Goal: Task Accomplishment & Management: Complete application form

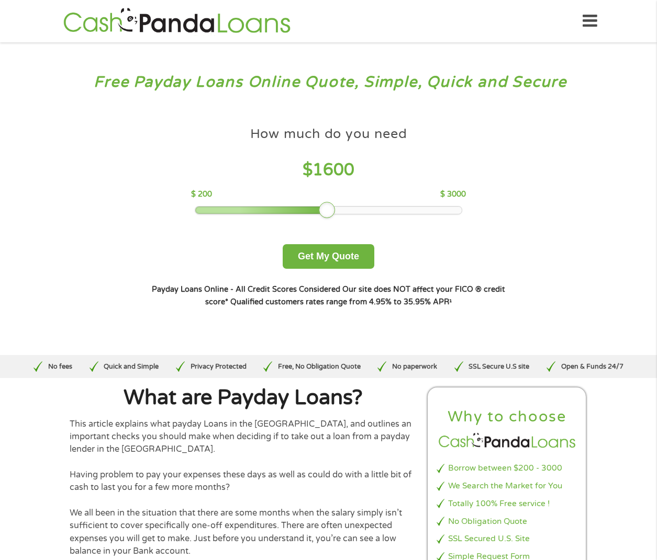
drag, startPoint x: 273, startPoint y: 217, endPoint x: 329, endPoint y: 210, distance: 56.4
click at [329, 210] on div at bounding box center [327, 210] width 17 height 17
click at [332, 249] on button "Get My Quote" at bounding box center [328, 256] width 92 height 25
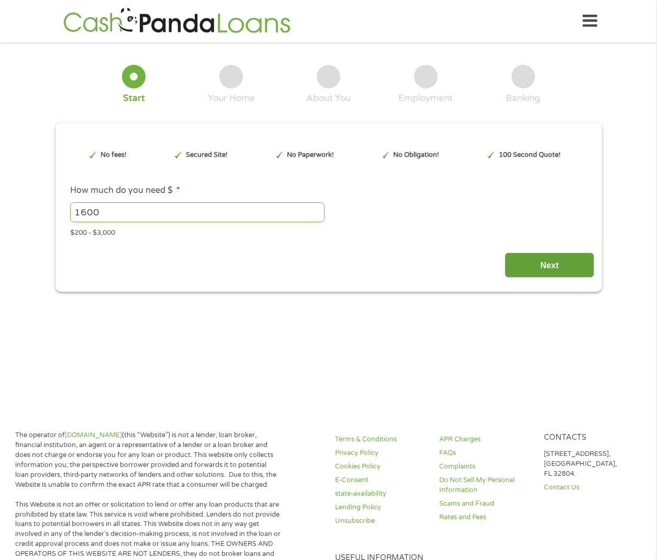
click at [557, 259] on input "Next" at bounding box center [548, 266] width 89 height 26
click at [171, 206] on input "1600" at bounding box center [197, 212] width 254 height 20
drag, startPoint x: 135, startPoint y: 222, endPoint x: 14, endPoint y: 208, distance: 122.2
click at [14, 208] on div "1 Start 2 Your Home 3 About You 4 Employment 5 Banking 6 This field is hidden w…" at bounding box center [328, 171] width 657 height 242
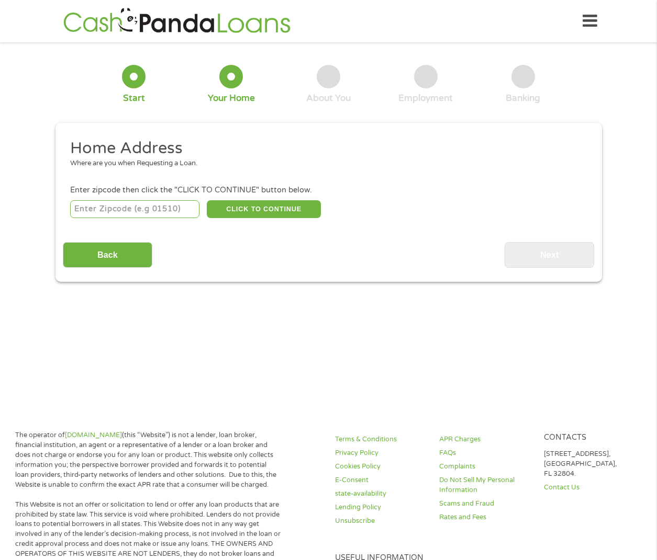
click at [166, 203] on input "number" at bounding box center [134, 209] width 129 height 18
type input "46310"
click at [299, 258] on div "Back Next" at bounding box center [328, 251] width 531 height 33
click at [288, 199] on div "46310 CLICK TO CONTINUE Please recheck your Zipcode, it seems to be Incorrect" at bounding box center [328, 208] width 516 height 21
drag, startPoint x: 288, startPoint y: 199, endPoint x: 291, endPoint y: 207, distance: 8.2
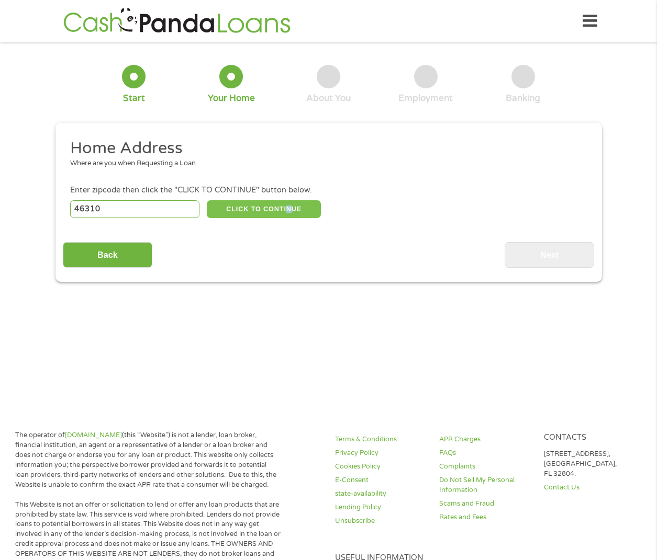
click at [291, 207] on button "CLICK TO CONTINUE" at bounding box center [264, 209] width 114 height 18
type input "46310"
type input "Demotte"
select select "[US_STATE]"
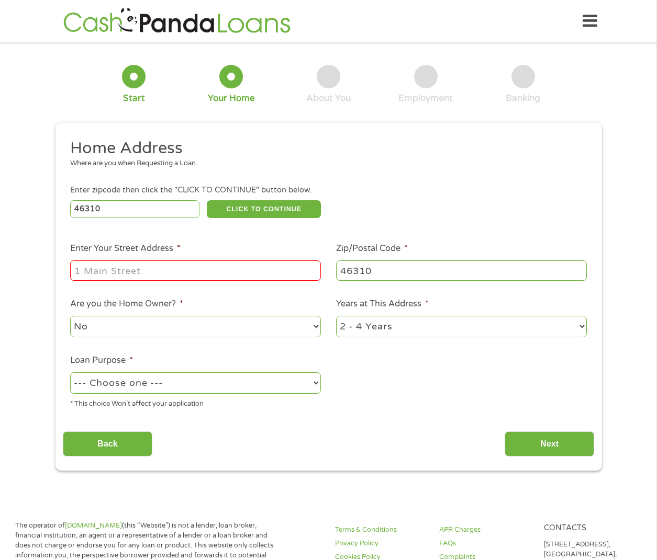
click at [271, 223] on ul "Home Address Where are you when Requesting a Loan. Enter zipcode then click the…" at bounding box center [328, 277] width 531 height 279
click at [209, 267] on input "Enter Your Street Address *" at bounding box center [195, 271] width 251 height 20
type input "5676 W 1250 N"
click at [367, 361] on ul "Home Address Where are you when Requesting a Loan. Enter zipcode then click the…" at bounding box center [328, 277] width 531 height 279
click at [373, 310] on li "Years at This Address * 1 Year or less 1 - 2 Years 2 - 4 Years Over 4 Years" at bounding box center [462, 318] width 266 height 41
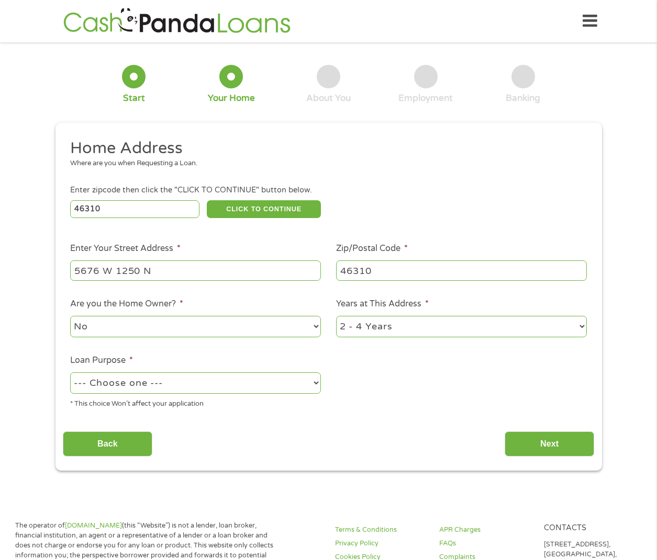
click at [383, 326] on select "1 Year or less 1 - 2 Years 2 - 4 Years Over 4 Years" at bounding box center [461, 326] width 251 height 21
select select "60months"
click at [336, 316] on select "1 Year or less 1 - 2 Years 2 - 4 Years Over 4 Years" at bounding box center [461, 326] width 251 height 21
click at [168, 331] on select "No Yes" at bounding box center [195, 326] width 251 height 21
click at [310, 423] on div "Home Address Where are you when Requesting a Loan. Enter zipcode then click the…" at bounding box center [328, 297] width 531 height 319
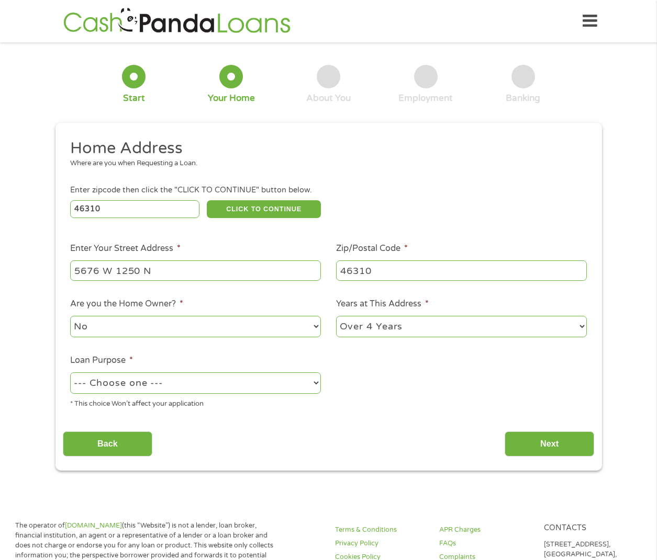
click at [233, 377] on select "--- Choose one --- Pay Bills Debt Consolidation Home Improvement Major Purchase…" at bounding box center [195, 382] width 251 height 21
select select "shorttermcash"
click at [70, 372] on select "--- Choose one --- Pay Bills Debt Consolidation Home Improvement Major Purchase…" at bounding box center [195, 382] width 251 height 21
click at [508, 399] on ul "Home Address Where are you when Requesting a Loan. Enter zipcode then click the…" at bounding box center [328, 277] width 531 height 279
click at [557, 448] on input "Next" at bounding box center [548, 445] width 89 height 26
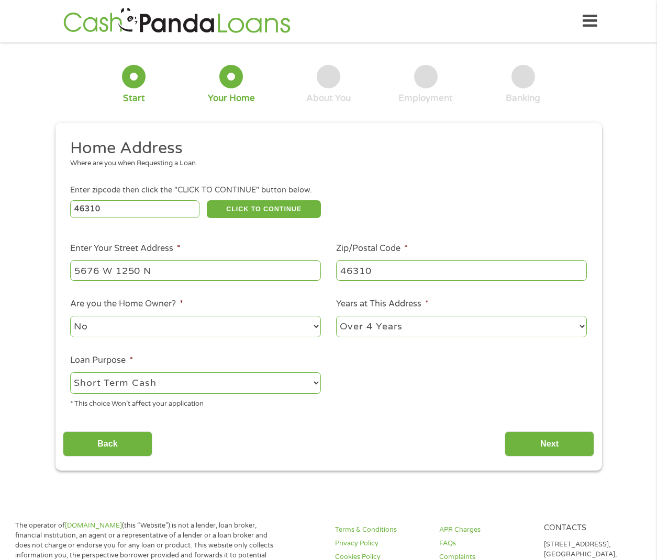
scroll to position [4, 4]
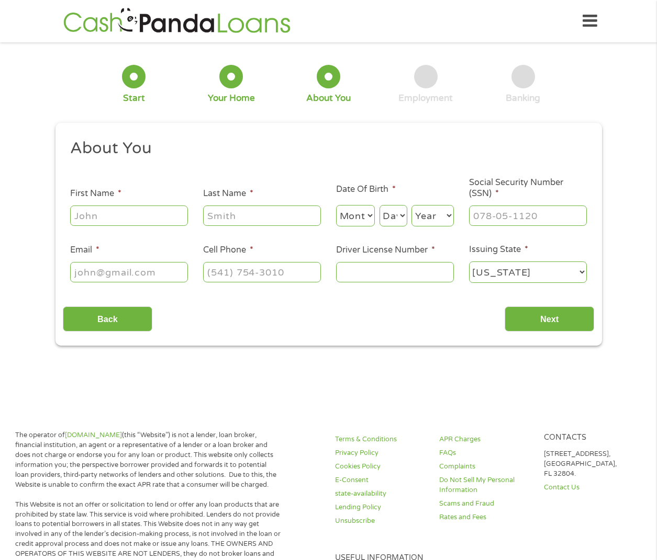
click at [144, 221] on input "First Name *" at bounding box center [129, 216] width 118 height 20
type input "[PERSON_NAME]"
click at [216, 199] on label "Last Name *" at bounding box center [228, 193] width 50 height 11
click at [216, 206] on input "Last Name *" at bounding box center [262, 216] width 118 height 20
click at [111, 271] on input "Email *" at bounding box center [129, 272] width 118 height 20
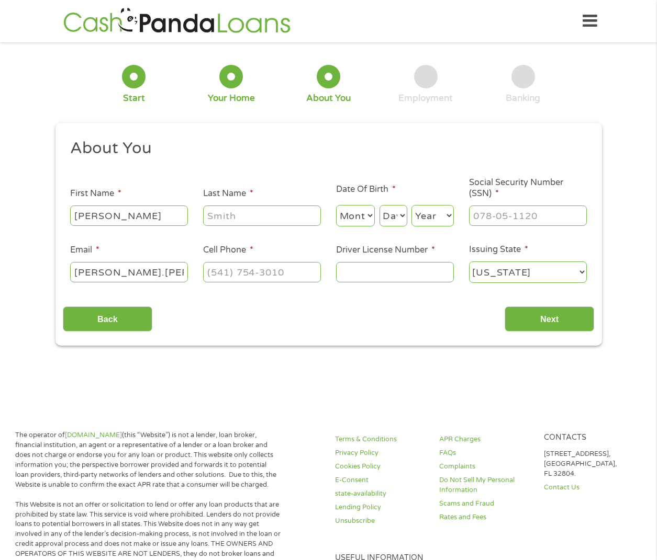
type input "[PERSON_NAME][EMAIL_ADDRESS][DOMAIN_NAME]"
type input "[PERSON_NAME]"
type input "[PHONE_NUMBER]"
click at [346, 281] on input "Driver License Number *" at bounding box center [395, 272] width 118 height 20
type input "5060056176"
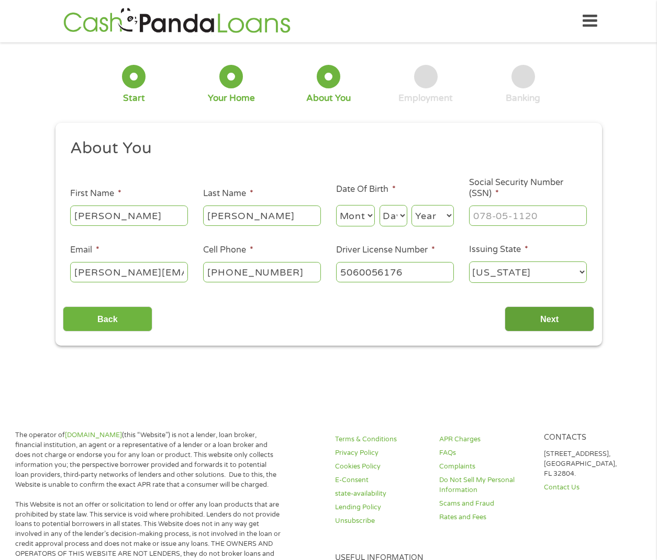
click at [540, 320] on input "Next" at bounding box center [548, 320] width 89 height 26
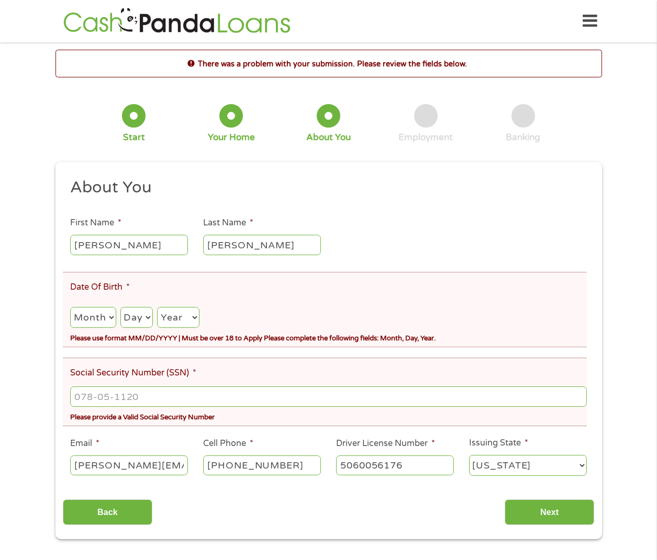
click at [100, 322] on select "Month 1 2 3 4 5 6 7 8 9 10 11 12" at bounding box center [93, 317] width 46 height 21
select select "9"
click at [70, 307] on select "Month 1 2 3 4 5 6 7 8 9 10 11 12" at bounding box center [93, 317] width 46 height 21
click at [134, 316] on select "Day 1 2 3 4 5 6 7 8 9 10 11 12 13 14 15 16 17 18 19 20 21 22 23 24 25 26 27 28 …" at bounding box center [136, 317] width 32 height 21
select select "8"
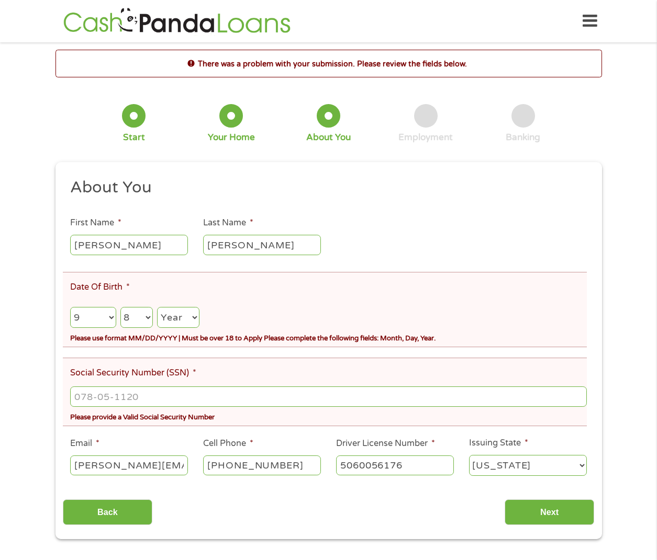
click at [120, 307] on select "Day 1 2 3 4 5 6 7 8 9 10 11 12 13 14 15 16 17 18 19 20 21 22 23 24 25 26 27 28 …" at bounding box center [136, 317] width 32 height 21
click at [182, 308] on select "Year [DATE] 2006 2005 2004 2003 2002 2001 2000 1999 1998 1997 1996 1995 1994 19…" at bounding box center [178, 317] width 42 height 21
select select "1995"
click at [157, 307] on select "Year [DATE] 2006 2005 2004 2003 2002 2001 2000 1999 1998 1997 1996 1995 1994 19…" at bounding box center [178, 317] width 42 height 21
click at [154, 403] on input "___-__-____" at bounding box center [328, 397] width 516 height 20
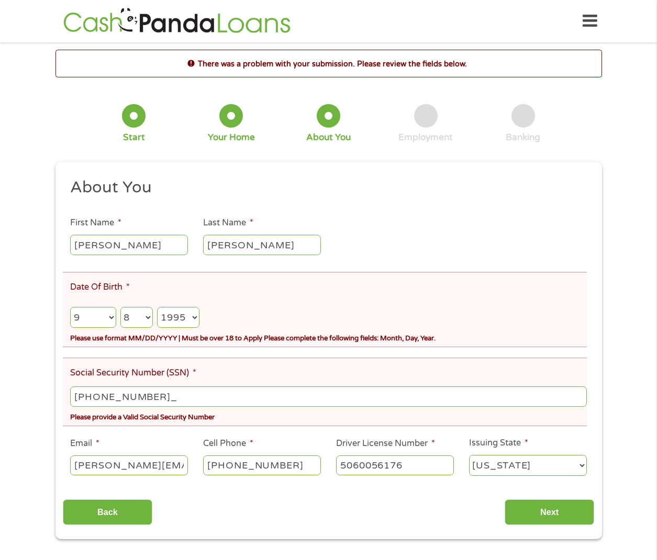
type input "306-17-2353"
click at [538, 525] on div "This field is hidden when viewing the form gclid EAIaIQobChMI24W77vuPkAMVpi3OBx…" at bounding box center [328, 350] width 546 height 377
click at [534, 511] on input "Next" at bounding box center [548, 513] width 89 height 26
click at [554, 510] on input "Next" at bounding box center [548, 513] width 89 height 26
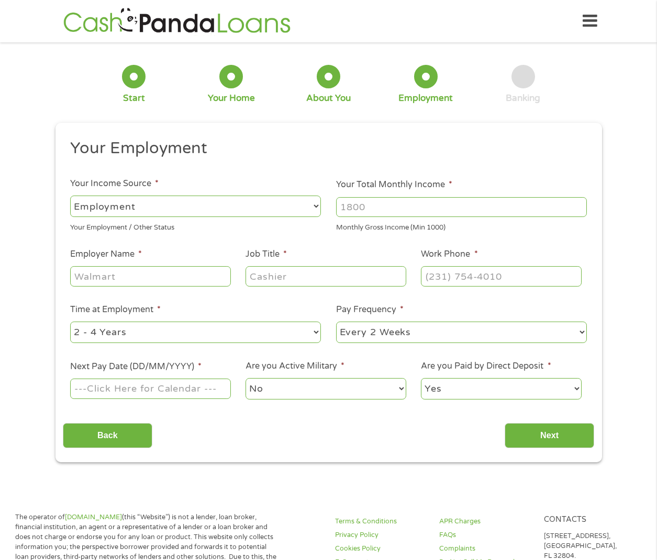
click at [194, 199] on select "--- Choose one --- Employment [DEMOGRAPHIC_DATA] Benefits" at bounding box center [195, 206] width 251 height 21
select select "benefits"
click at [70, 196] on select "--- Choose one --- Employment [DEMOGRAPHIC_DATA] Benefits" at bounding box center [195, 206] width 251 height 21
type input "Other"
type input "[PHONE_NUMBER]"
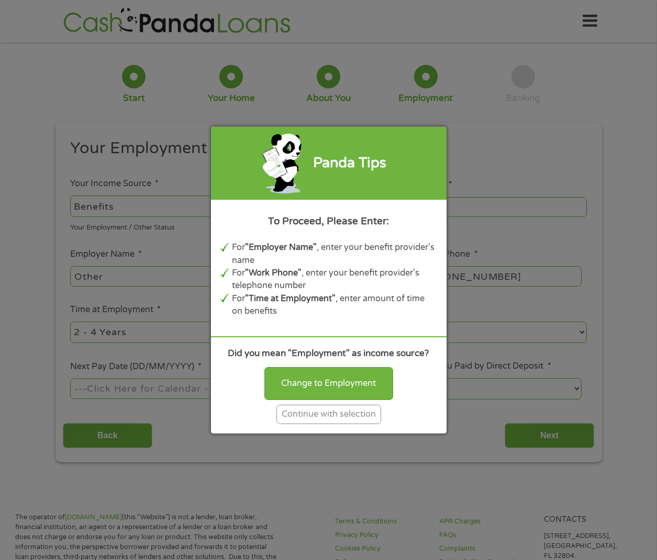
click at [327, 418] on div "Continue with selection" at bounding box center [328, 414] width 105 height 19
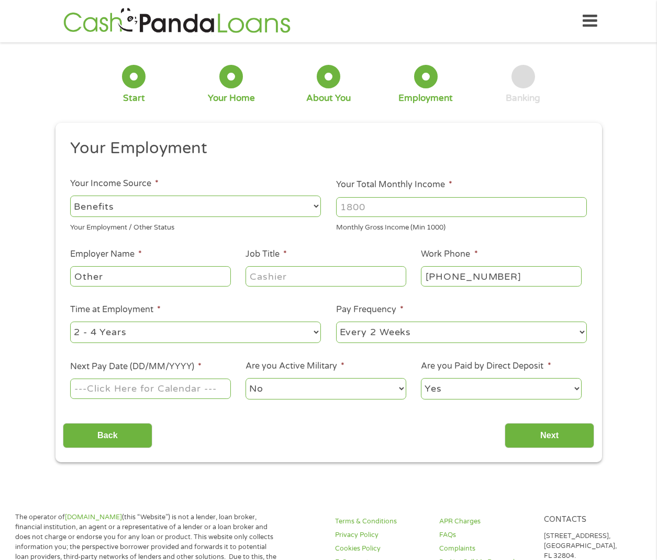
click at [162, 190] on li "Your Income Source * --- Choose one --- Employment [DEMOGRAPHIC_DATA] Benefits …" at bounding box center [196, 204] width 266 height 55
click at [166, 203] on select "--- Choose one --- Employment [DEMOGRAPHIC_DATA] Benefits" at bounding box center [195, 206] width 251 height 21
click at [70, 196] on select "--- Choose one --- Employment [DEMOGRAPHIC_DATA] Benefits" at bounding box center [195, 206] width 251 height 21
click at [179, 199] on select "--- Choose one --- Employment [DEMOGRAPHIC_DATA] Benefits" at bounding box center [195, 206] width 251 height 21
select select "benefits"
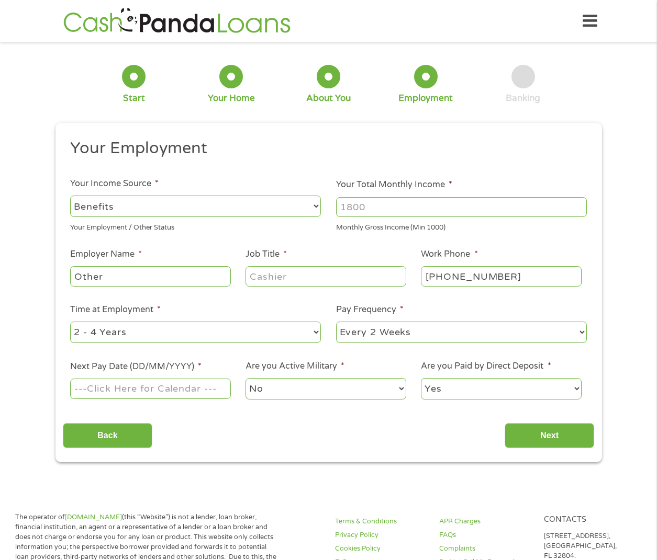
click at [70, 196] on select "--- Choose one --- Employment [DEMOGRAPHIC_DATA] Benefits" at bounding box center [195, 206] width 251 height 21
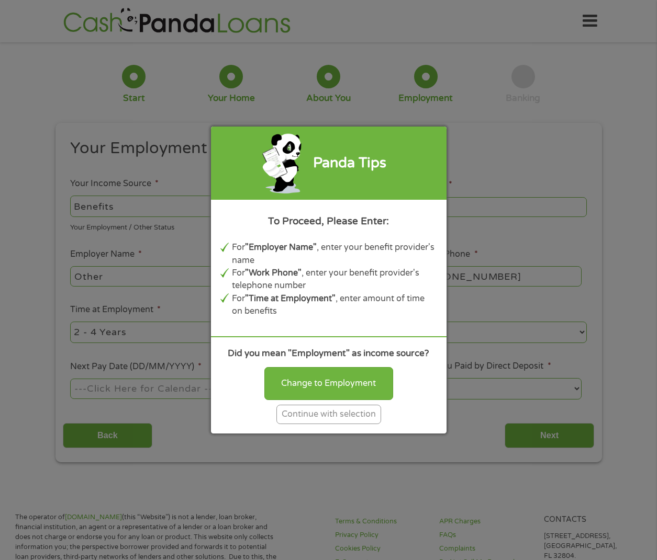
click at [336, 412] on div "Continue with selection" at bounding box center [328, 414] width 105 height 19
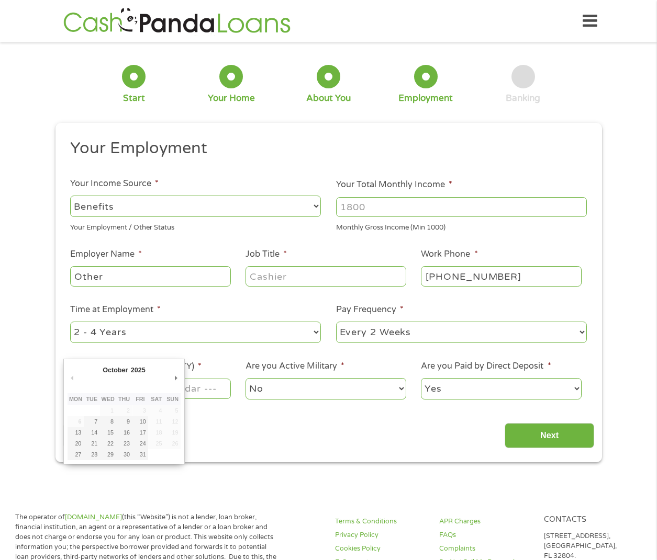
click at [187, 381] on input "Next Pay Date (DD/MM/YYYY) *" at bounding box center [150, 389] width 160 height 20
type input "[DATE]"
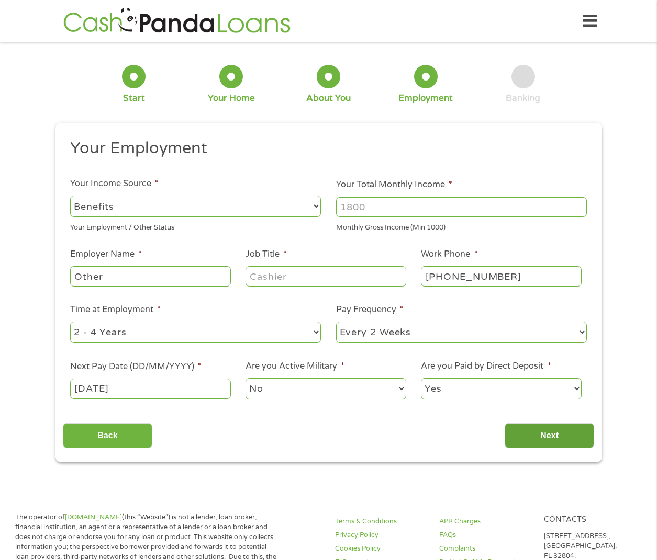
click at [556, 435] on input "Next" at bounding box center [548, 436] width 89 height 26
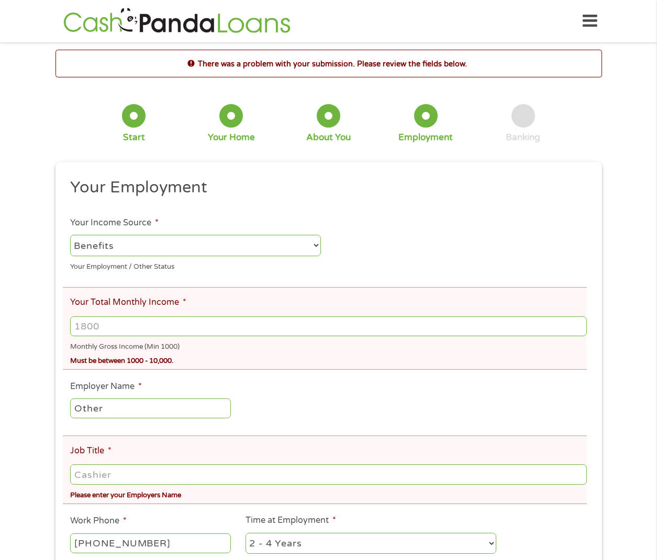
click at [124, 317] on input "Your Total Monthly Income *" at bounding box center [328, 326] width 516 height 20
type input "1740"
click at [126, 412] on input "Other" at bounding box center [150, 409] width 160 height 20
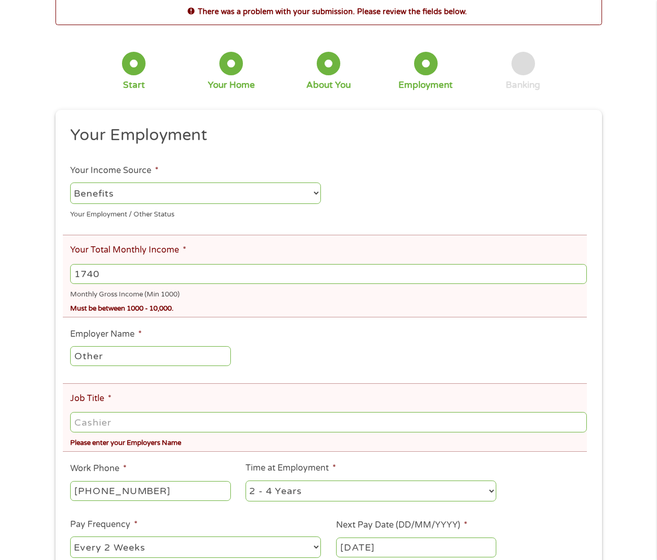
click at [167, 416] on input "Job Title *" at bounding box center [328, 422] width 516 height 20
type input "Unemployed"
click at [347, 357] on ul "Your Employment Your Income Source * --- Choose one --- Employment [DEMOGRAPHIC…" at bounding box center [328, 374] width 531 height 499
click at [179, 276] on input "1740" at bounding box center [328, 274] width 516 height 20
click at [291, 344] on ul "Your Employment Your Income Source * --- Choose one --- Employment [DEMOGRAPHIC…" at bounding box center [328, 374] width 531 height 499
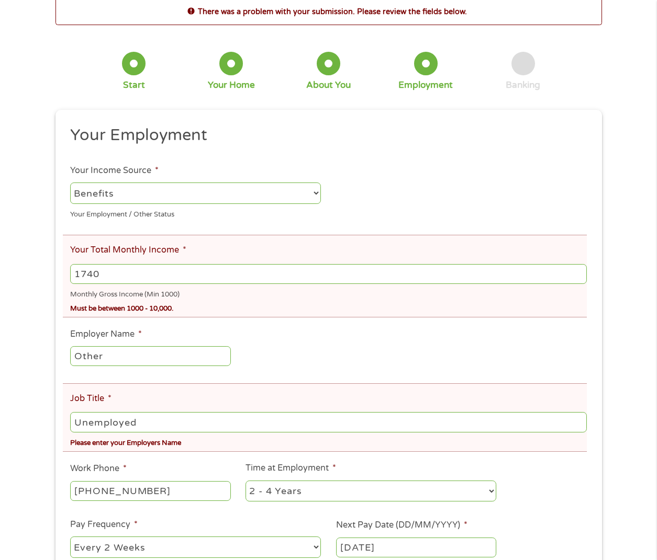
click at [229, 283] on input "1740" at bounding box center [328, 274] width 516 height 20
drag, startPoint x: 199, startPoint y: 277, endPoint x: -99, endPoint y: 267, distance: 298.3
type input "1720"
click at [282, 309] on div "Must be between 1000 - 10,000." at bounding box center [328, 307] width 516 height 14
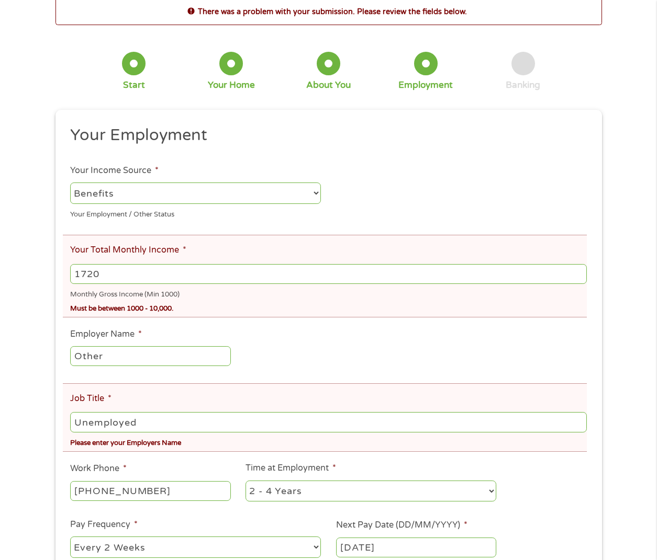
scroll to position [157, 0]
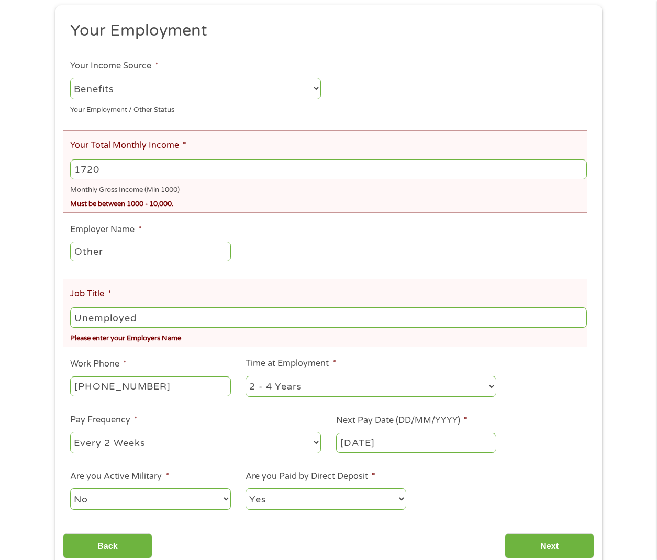
click at [233, 471] on ul "Your Employment Your Income Source * --- Choose one --- Employment [DEMOGRAPHIC…" at bounding box center [328, 269] width 531 height 499
select select "weekly"
click at [70, 432] on select "--- Choose one --- Every 2 Weeks Every Week Monthly Semi-Monthly" at bounding box center [195, 442] width 251 height 21
click at [523, 557] on input "Next" at bounding box center [548, 547] width 89 height 26
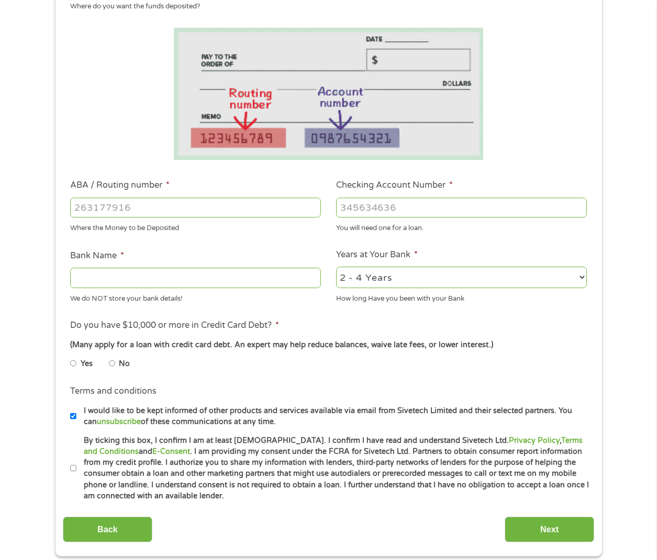
scroll to position [0, 0]
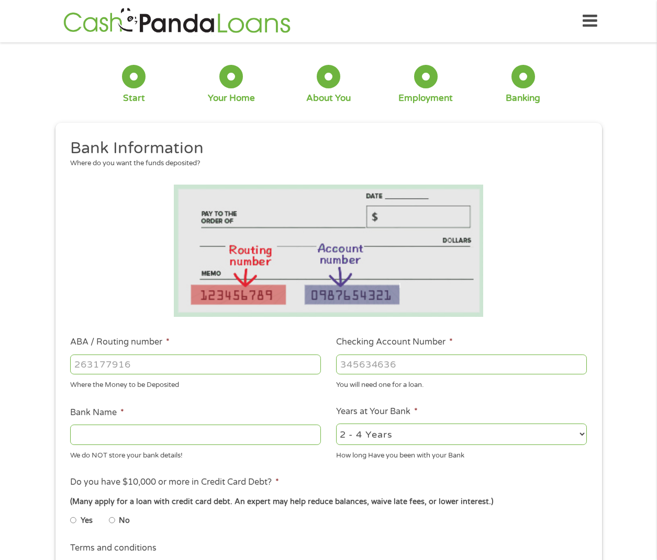
click at [228, 355] on input "ABA / Routing number *" at bounding box center [195, 365] width 251 height 20
click at [186, 363] on input "ABA / Routing number *" at bounding box center [195, 365] width 251 height 20
type input "031101279"
type input "THE BANCORP BANK"
type input "031101279"
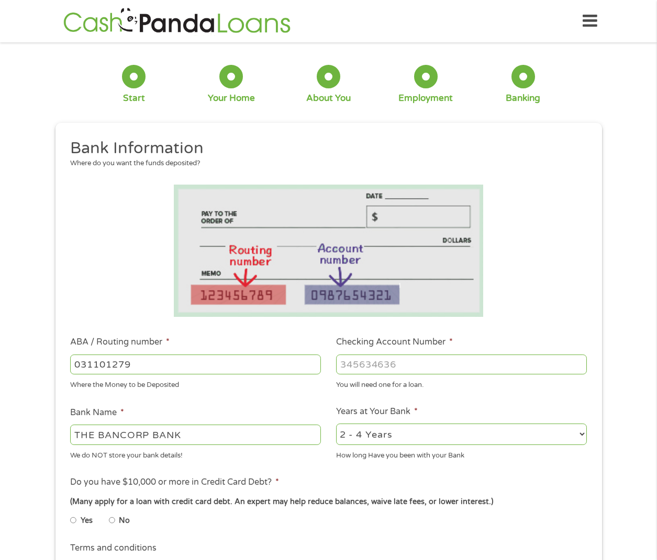
click at [412, 374] on input "Checking Account Number *" at bounding box center [461, 365] width 251 height 20
type input "169132359772"
click at [552, 271] on li at bounding box center [328, 251] width 531 height 132
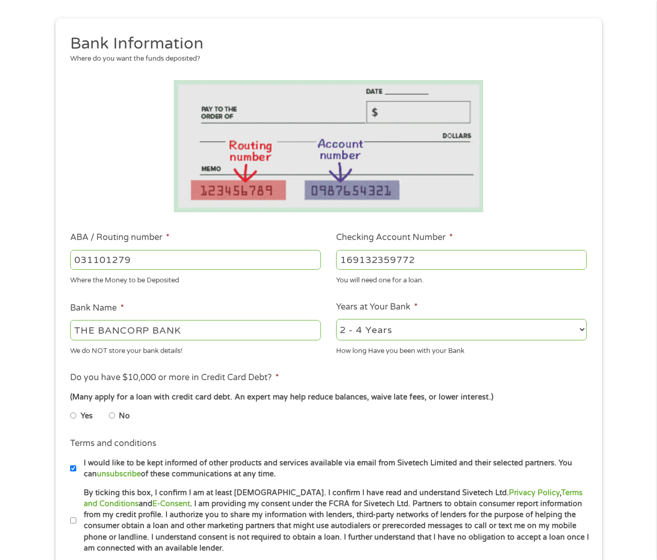
scroll to position [209, 0]
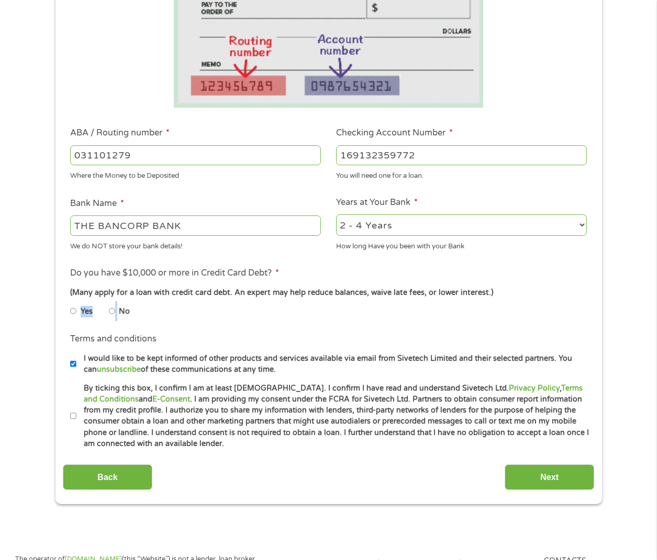
drag, startPoint x: 113, startPoint y: 309, endPoint x: 77, endPoint y: 301, distance: 36.5
click at [77, 301] on ul "Yes No" at bounding box center [195, 313] width 250 height 24
drag, startPoint x: 77, startPoint y: 301, endPoint x: 194, endPoint y: 327, distance: 119.5
click at [194, 327] on ul "Bank Information Where do you want the funds deposited? ABA / Routing number * …" at bounding box center [328, 189] width 531 height 521
click at [120, 308] on label "No" at bounding box center [124, 312] width 11 height 12
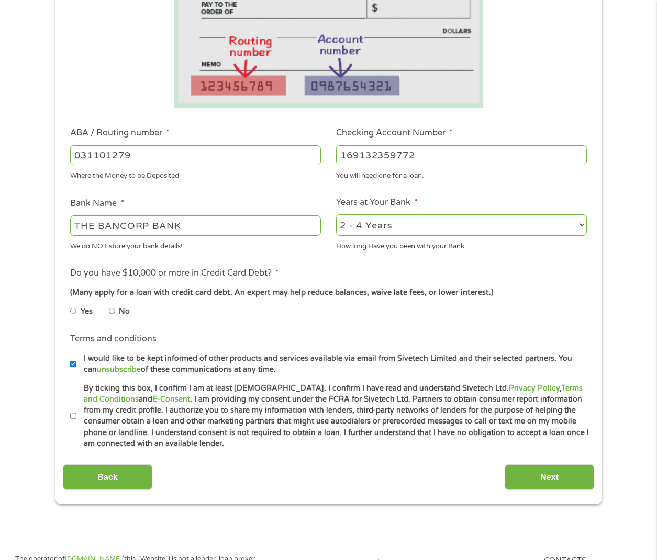
click at [115, 308] on input "No" at bounding box center [112, 311] width 6 height 17
radio input "true"
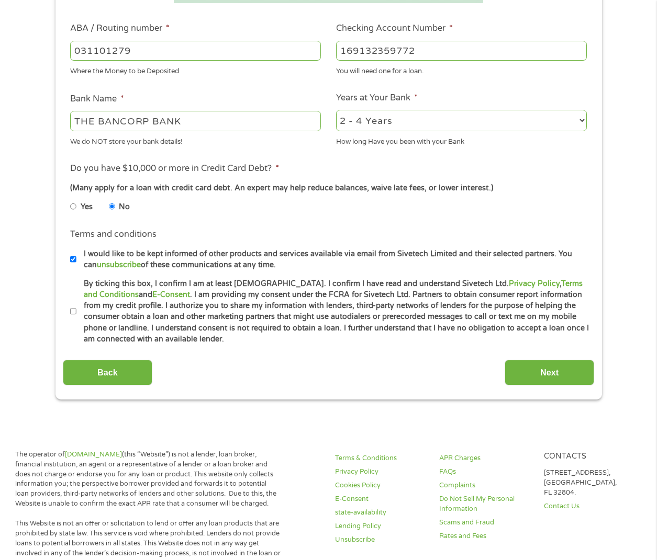
click at [74, 310] on input "By ticking this box, I confirm I am at least [DEMOGRAPHIC_DATA]. I confirm I ha…" at bounding box center [73, 311] width 6 height 17
checkbox input "true"
click at [522, 366] on input "Next" at bounding box center [548, 373] width 89 height 26
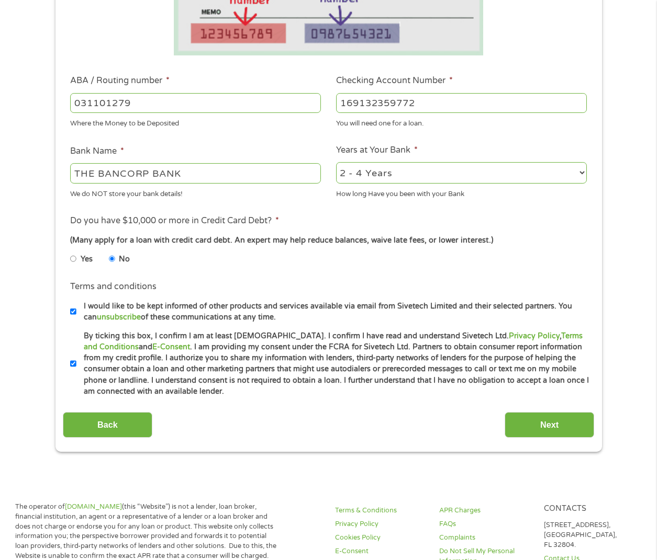
click at [459, 177] on select "2 - 4 Years 6 - 12 Months 1 - 2 Years Over 4 Years" at bounding box center [461, 172] width 251 height 21
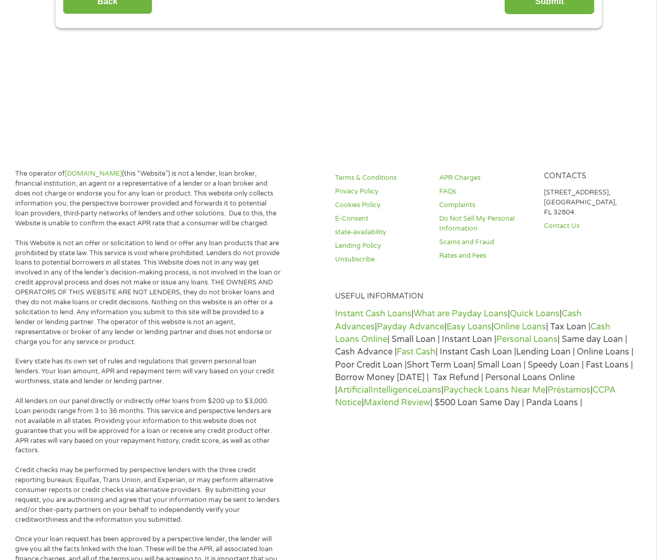
scroll to position [0, 0]
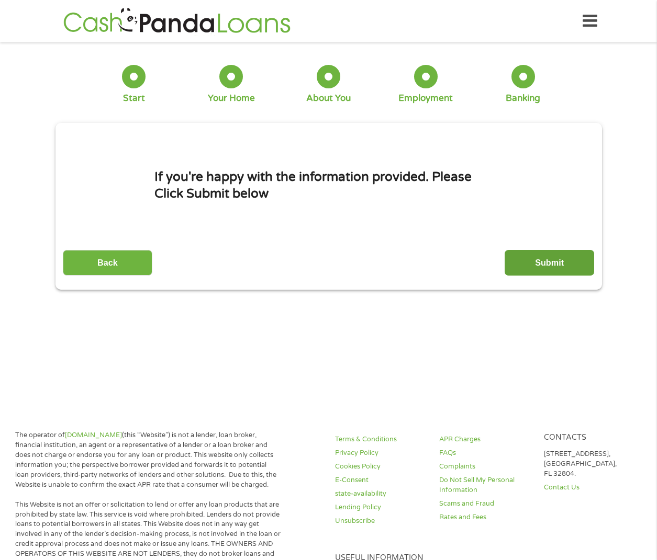
click at [540, 269] on input "Submit" at bounding box center [548, 263] width 89 height 26
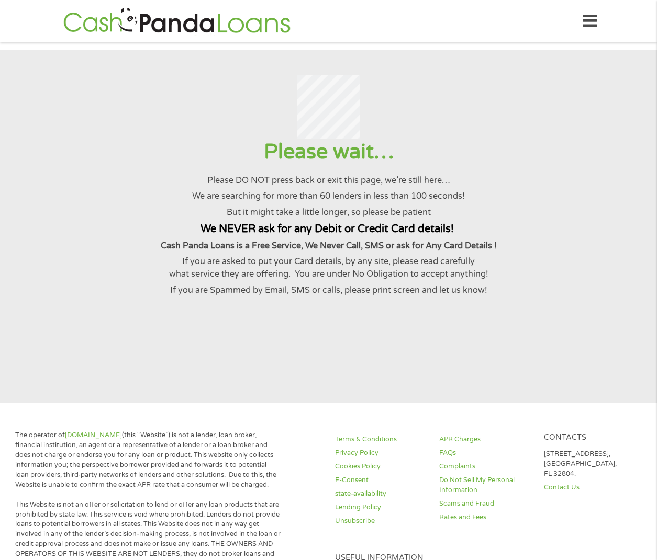
click at [557, 109] on div at bounding box center [328, 107] width 631 height 64
